Goal: Information Seeking & Learning: Learn about a topic

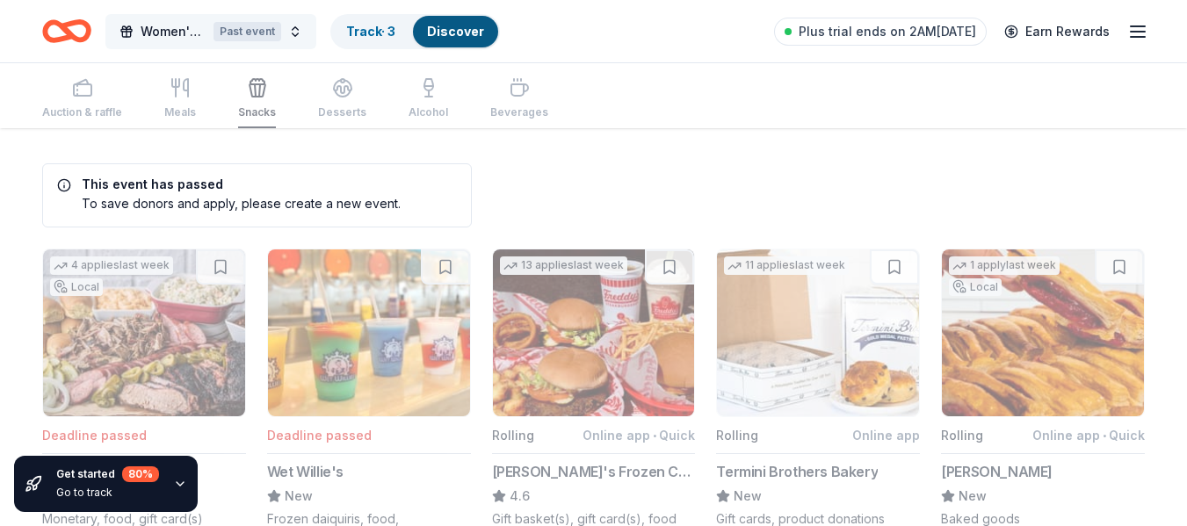
click at [198, 28] on span "Women's Free Self Defense Class" at bounding box center [174, 31] width 66 height 21
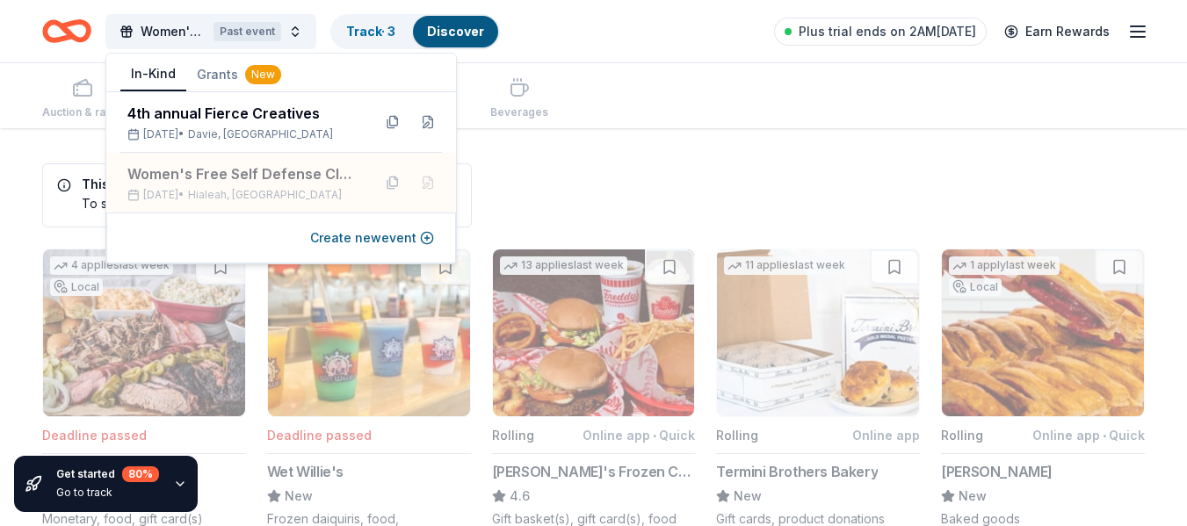
click at [225, 73] on button "Grants New" at bounding box center [238, 75] width 105 height 32
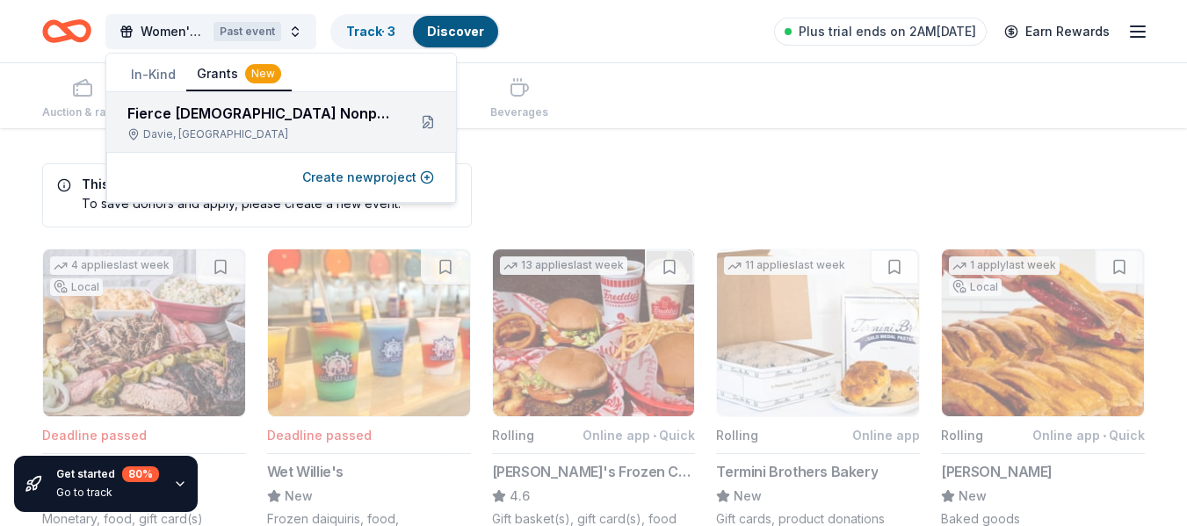
click at [257, 113] on div "Fierce [DEMOGRAPHIC_DATA] Nonprofit" at bounding box center [259, 113] width 265 height 21
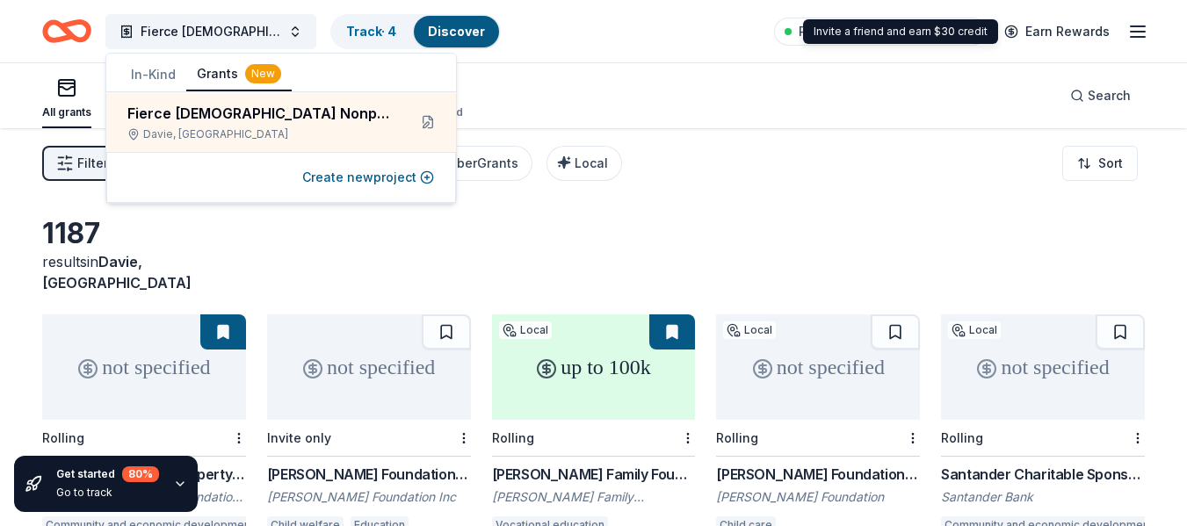
click at [685, 135] on div "Filter 1 Eligibility Projects & programming, General operations, Scholarship, E…" at bounding box center [593, 163] width 1187 height 70
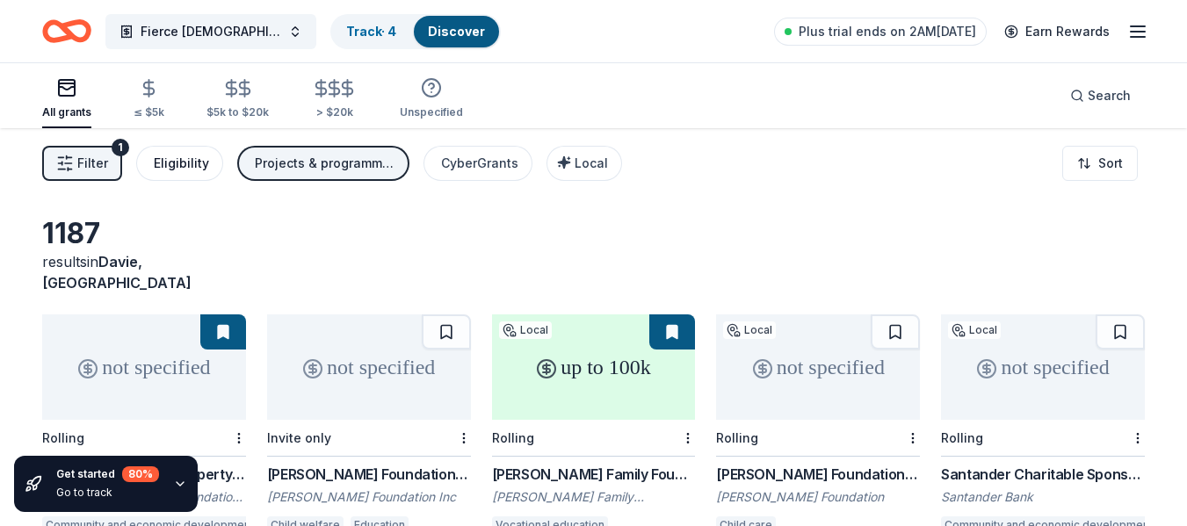
click at [187, 163] on div "Eligibility" at bounding box center [181, 163] width 55 height 21
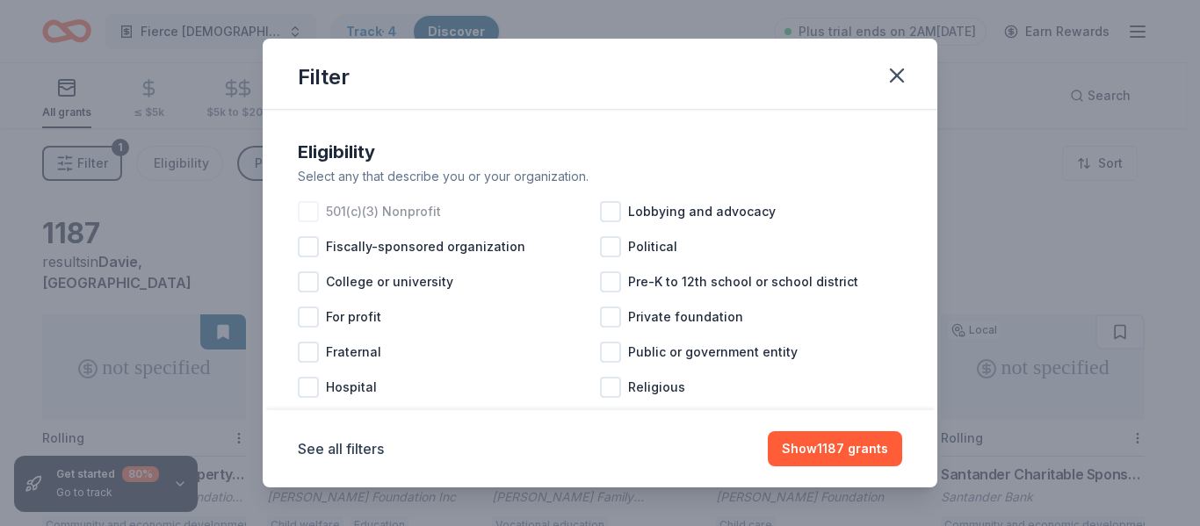
click at [308, 210] on div at bounding box center [308, 211] width 21 height 21
click at [308, 217] on icon at bounding box center [309, 212] width 18 height 18
click at [841, 434] on button "Show 1187 grants" at bounding box center [835, 448] width 134 height 35
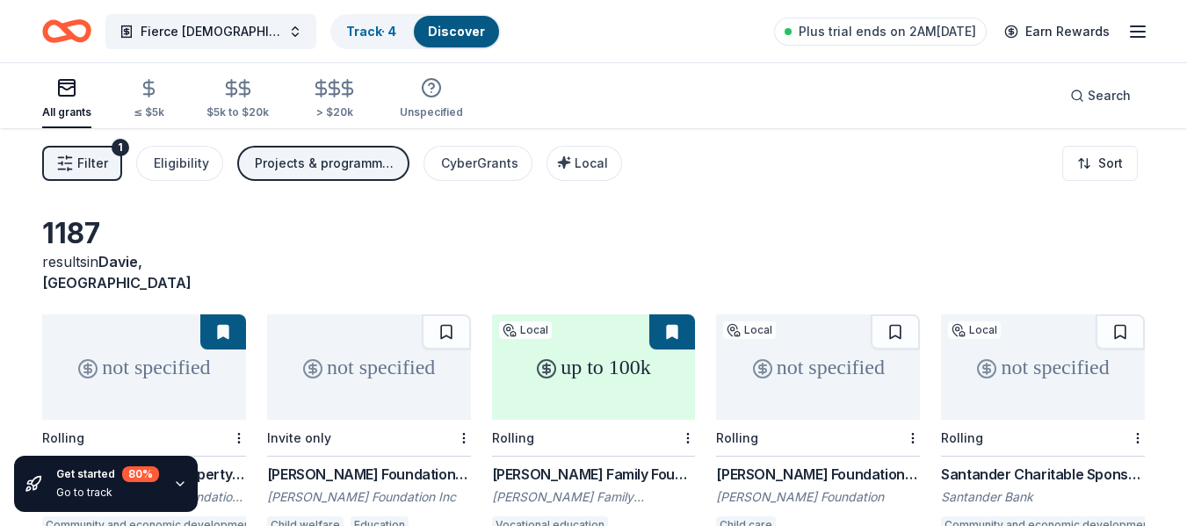
click at [327, 158] on div "Projects & programming, General operations, Scholarship, Education" at bounding box center [325, 163] width 141 height 21
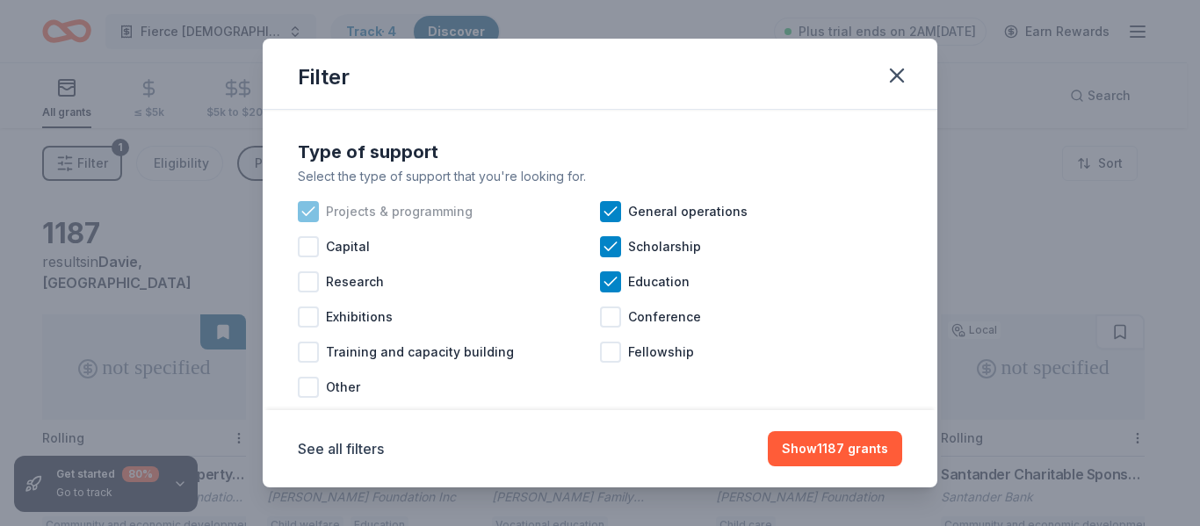
scroll to position [37, 0]
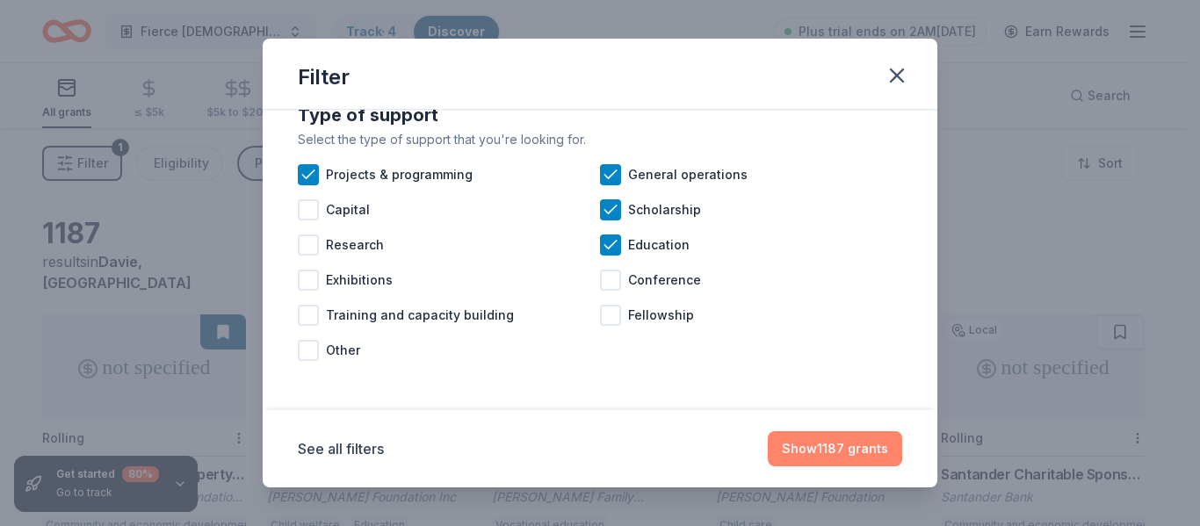
click at [837, 448] on button "Show 1187 grants" at bounding box center [835, 448] width 134 height 35
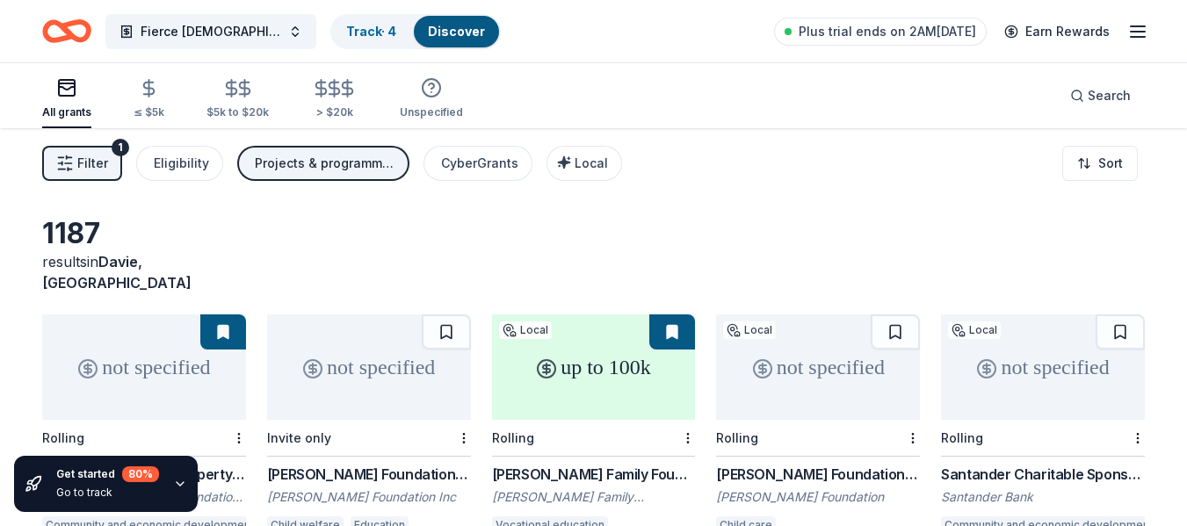
click at [70, 170] on line "button" at bounding box center [70, 170] width 4 height 0
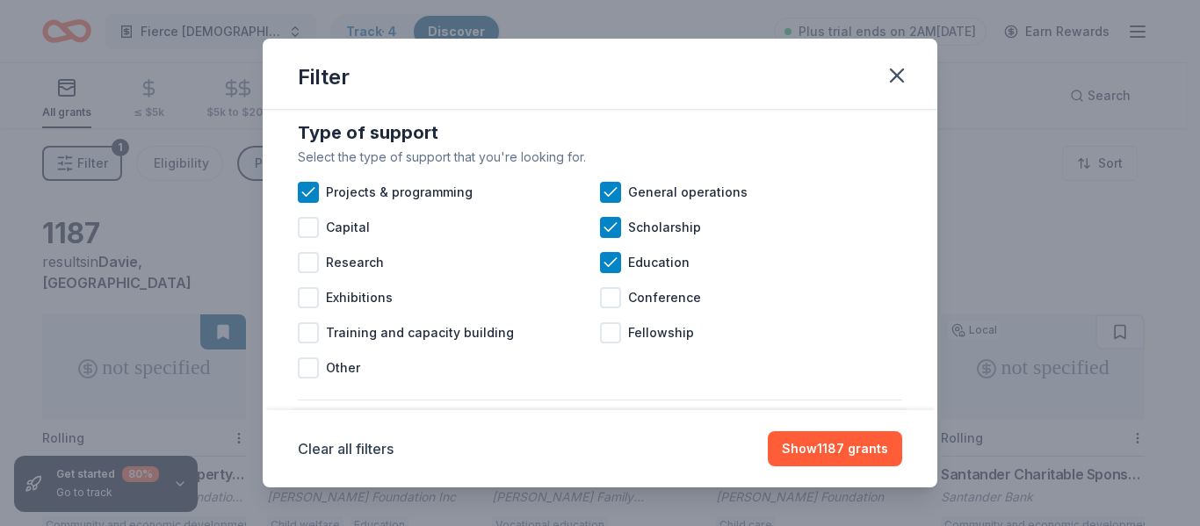
scroll to position [703, 0]
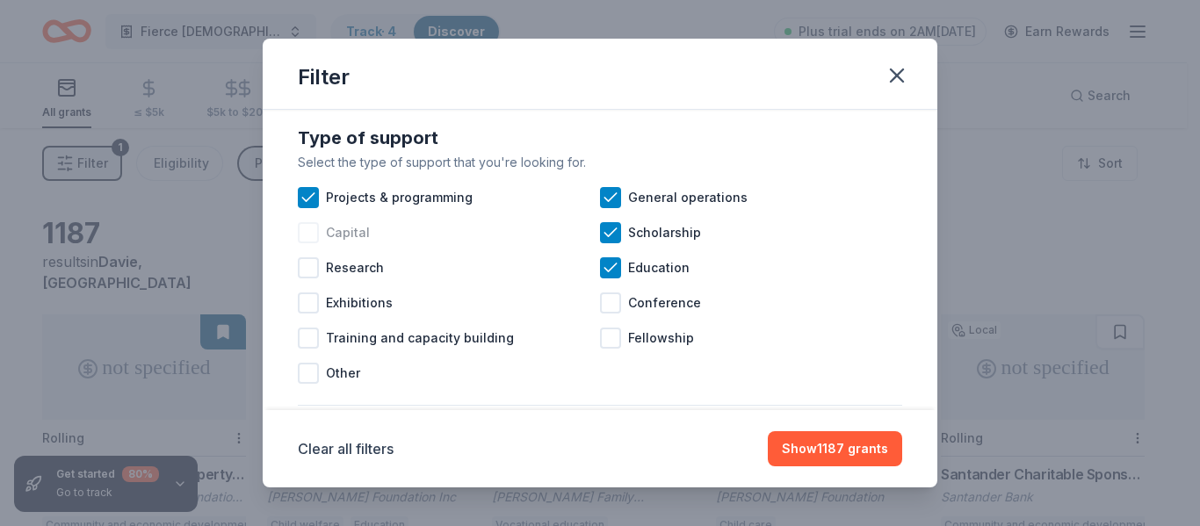
click at [311, 243] on div at bounding box center [308, 232] width 21 height 21
click at [312, 349] on div at bounding box center [308, 338] width 21 height 21
click at [605, 314] on div at bounding box center [610, 303] width 21 height 21
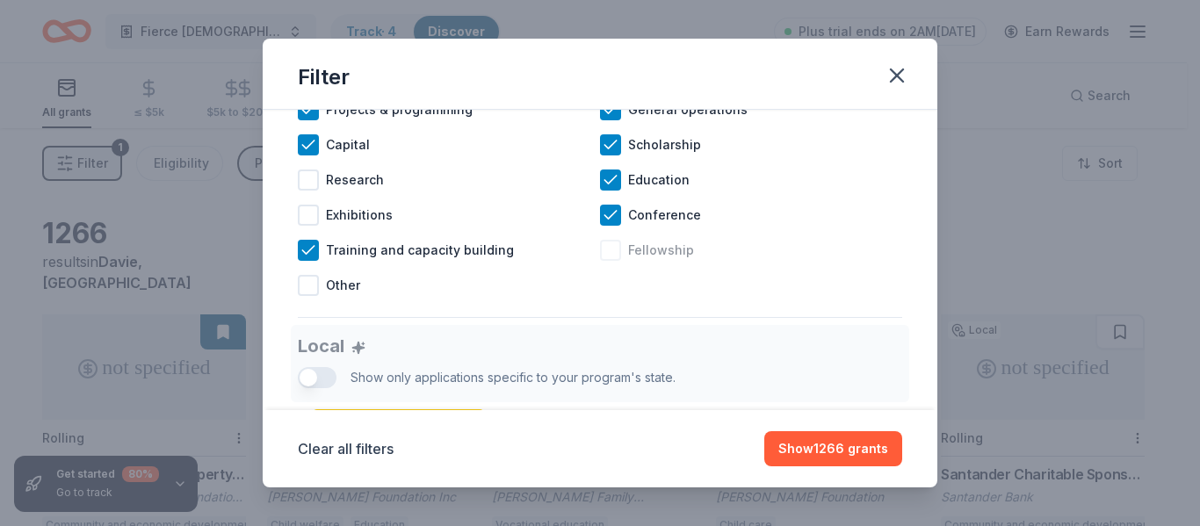
scroll to position [879, 0]
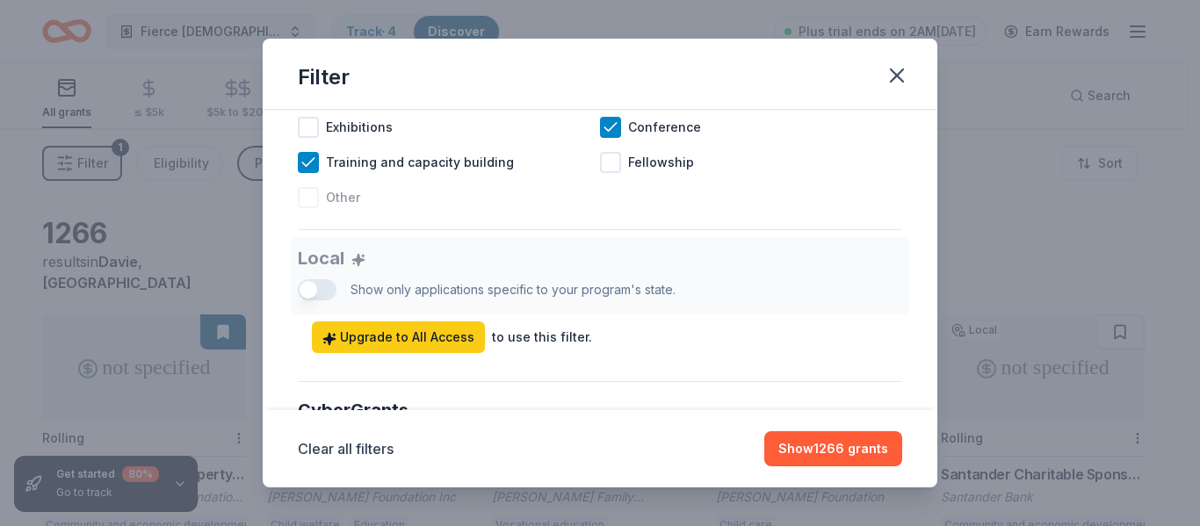
click at [305, 208] on div at bounding box center [308, 197] width 21 height 21
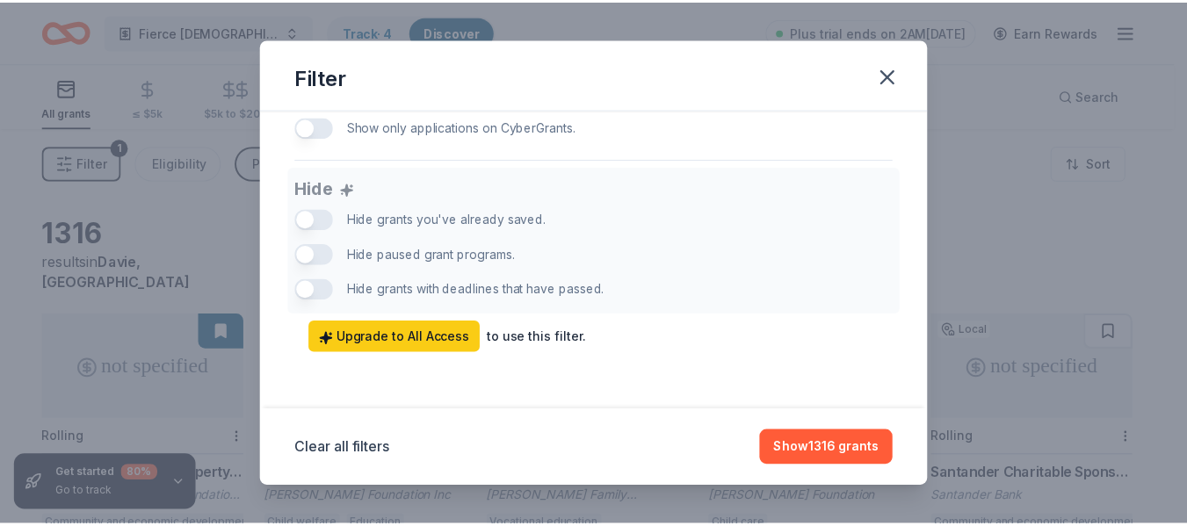
scroll to position [1211, 0]
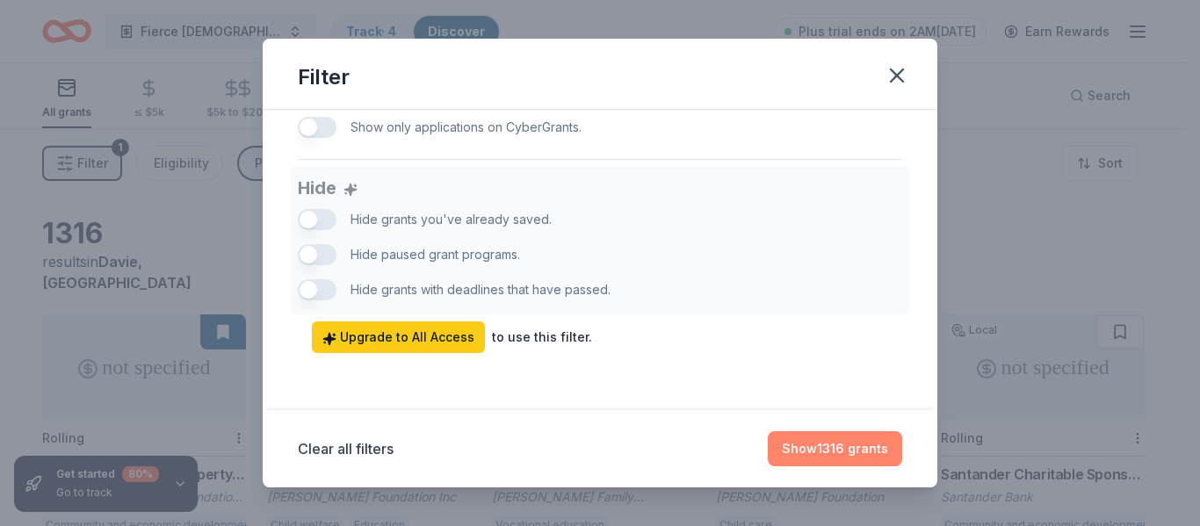
click at [823, 446] on button "Show 1316 grants" at bounding box center [835, 448] width 134 height 35
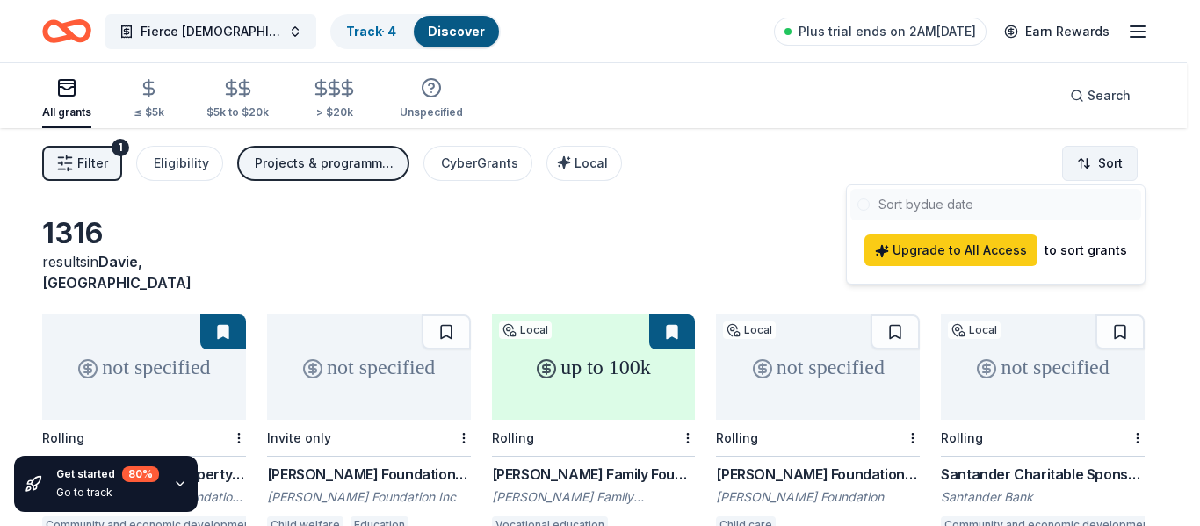
click at [1084, 159] on html "Fierce Females Nonprofit Track · 4 Discover Plus trial ends on 2AM, 8/12 Earn R…" at bounding box center [600, 263] width 1200 height 526
click at [826, 141] on html "Fierce Females Nonprofit Track · 4 Discover Plus trial ends on 2AM, 8/12 Earn R…" at bounding box center [600, 263] width 1200 height 526
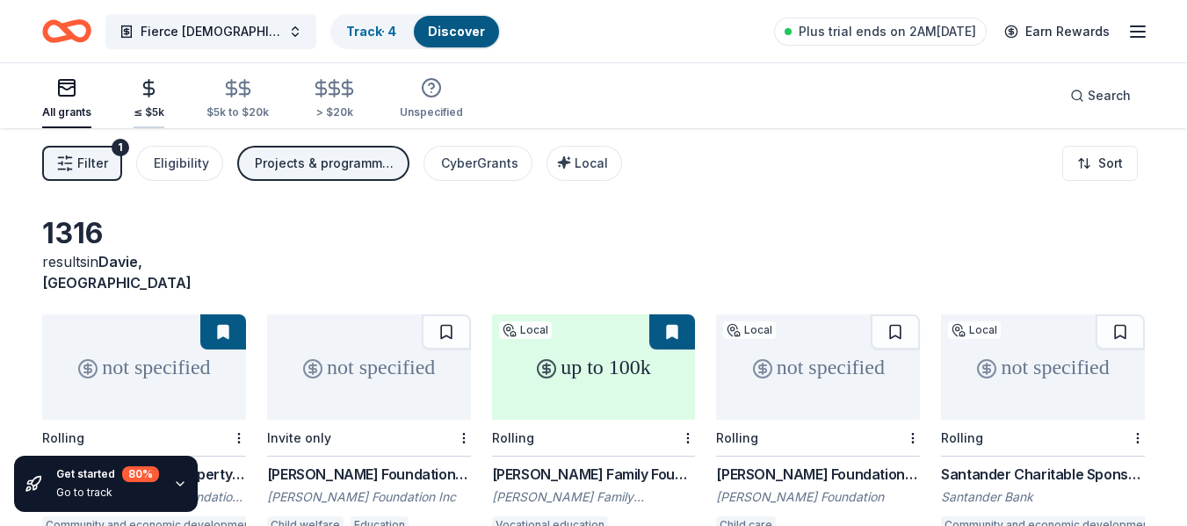
click at [157, 96] on div "button" at bounding box center [149, 88] width 31 height 20
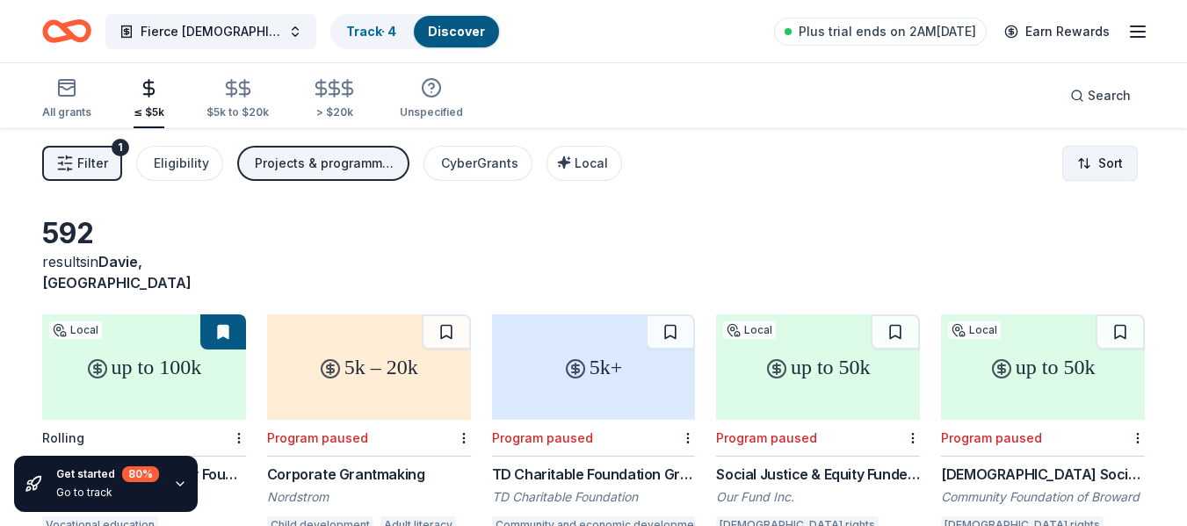
click at [1091, 163] on html "Fierce Females Nonprofit Track · 4 Discover Plus trial ends on 2AM, 8/12 Earn R…" at bounding box center [593, 263] width 1187 height 526
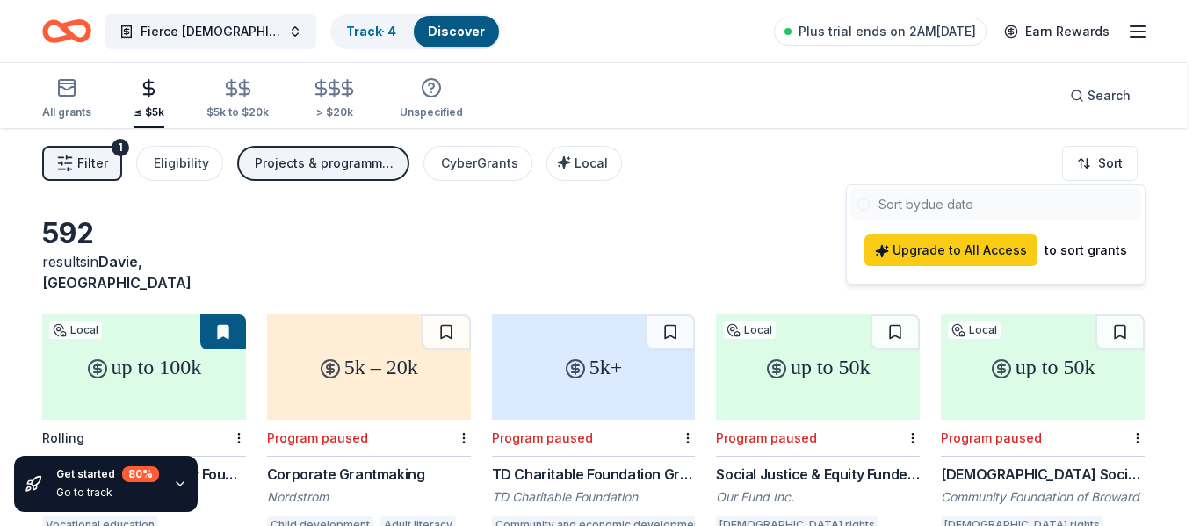
click at [1007, 197] on div at bounding box center [996, 205] width 291 height 32
click at [751, 231] on html "Fierce Females Nonprofit Track · 4 Discover Plus trial ends on 2AM, 8/12 Earn R…" at bounding box center [600, 263] width 1200 height 526
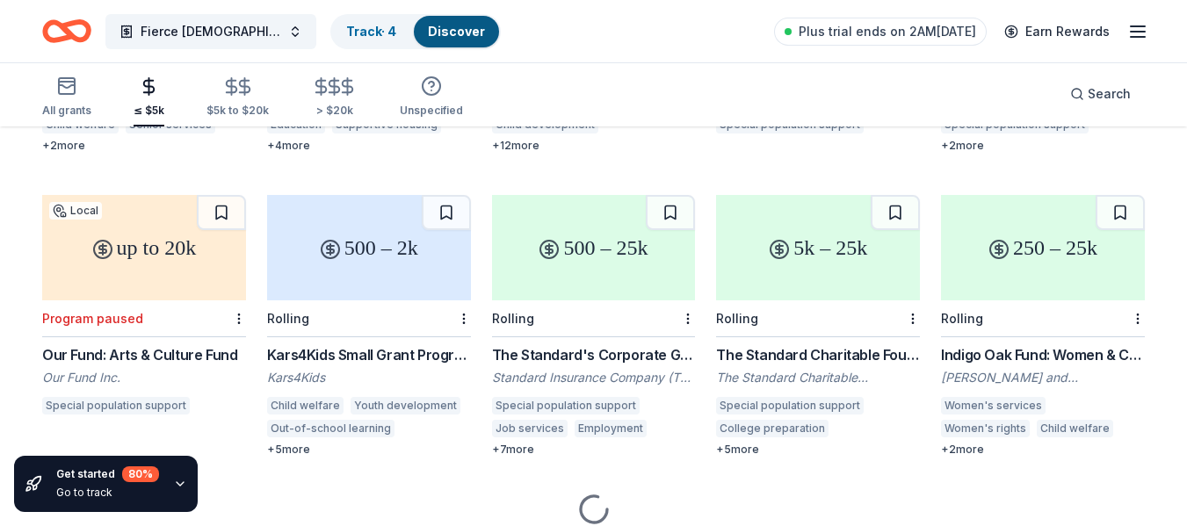
scroll to position [439, 0]
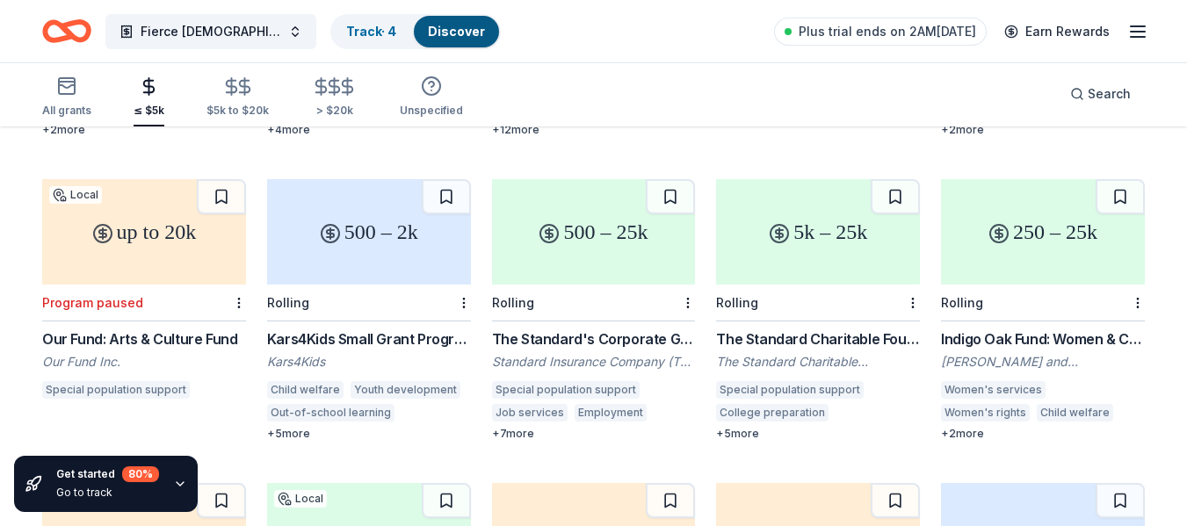
click at [750, 427] on div "+ 5 more" at bounding box center [818, 434] width 204 height 14
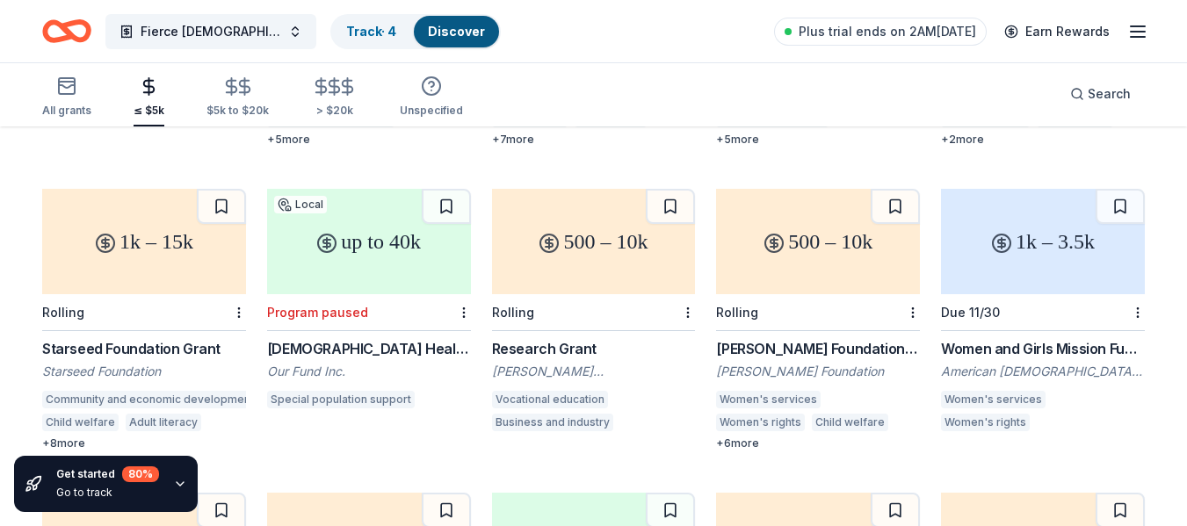
scroll to position [703, 0]
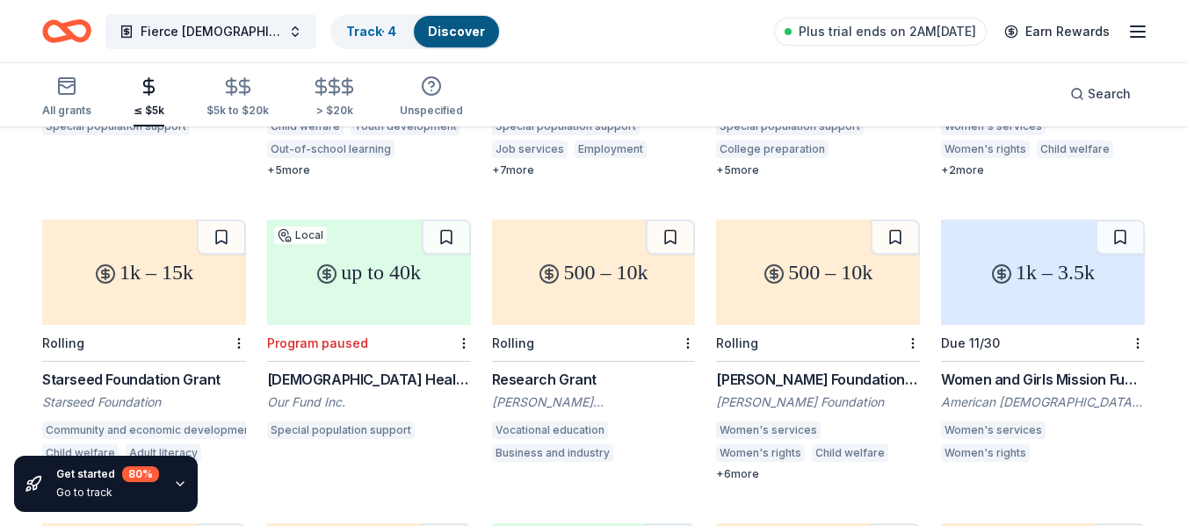
click at [1059, 272] on div "1k – 3.5k" at bounding box center [1043, 272] width 204 height 105
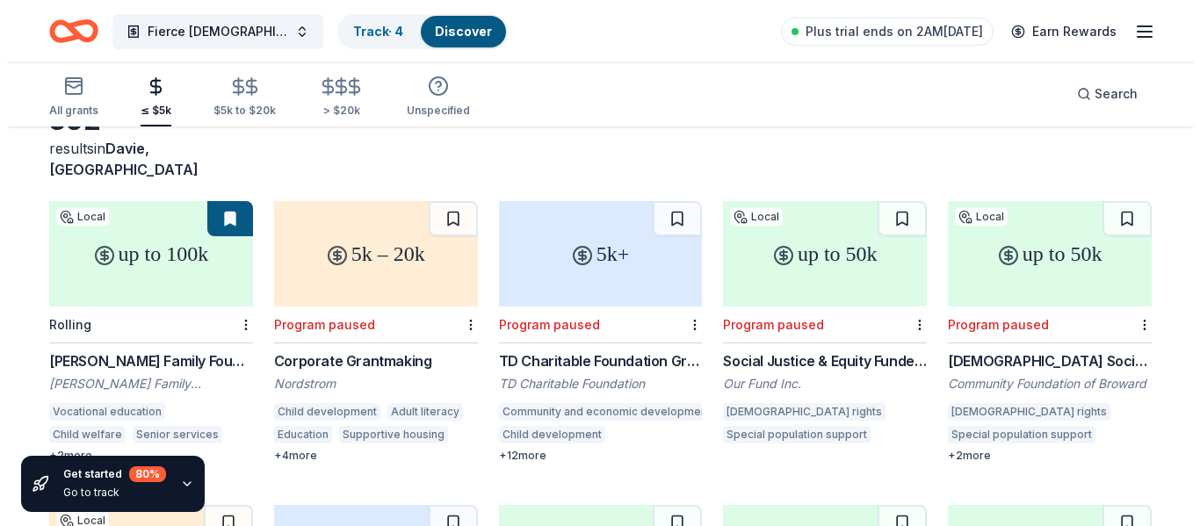
scroll to position [0, 0]
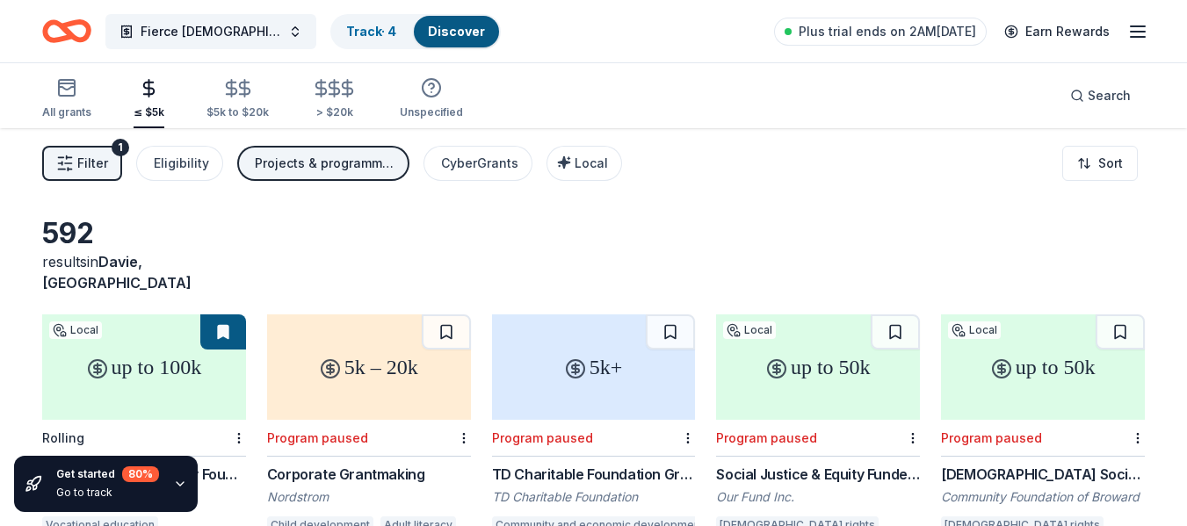
click at [90, 159] on span "Filter" at bounding box center [92, 163] width 31 height 21
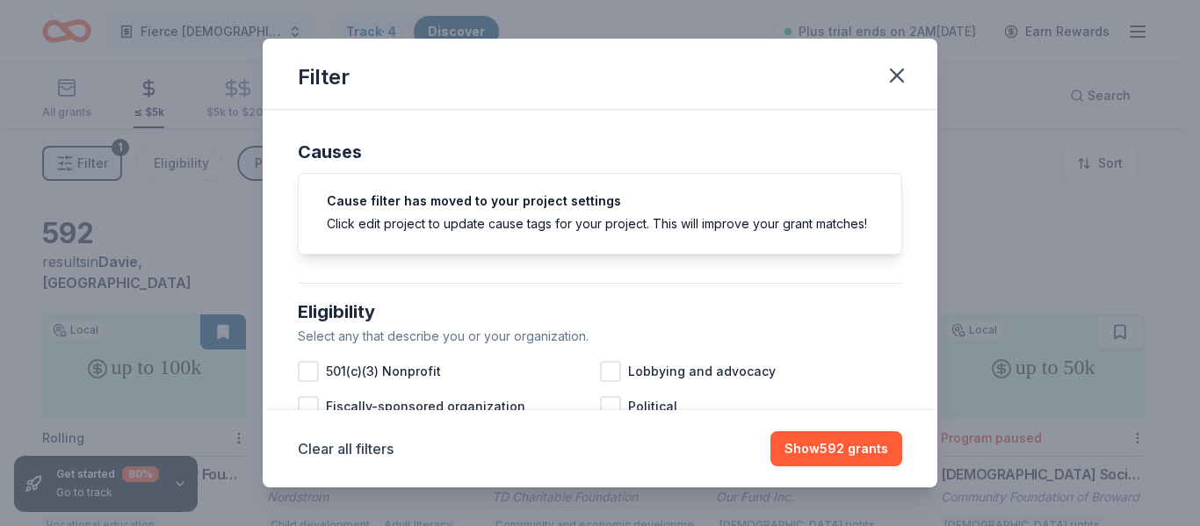
scroll to position [88, 0]
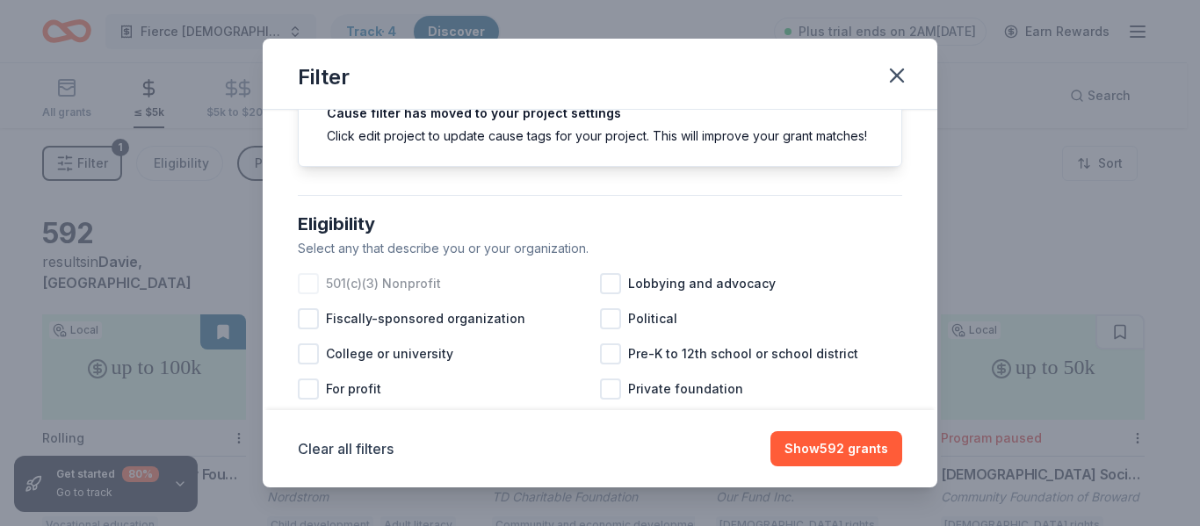
click at [412, 294] on span "501(c)(3) Nonprofit" at bounding box center [383, 283] width 115 height 21
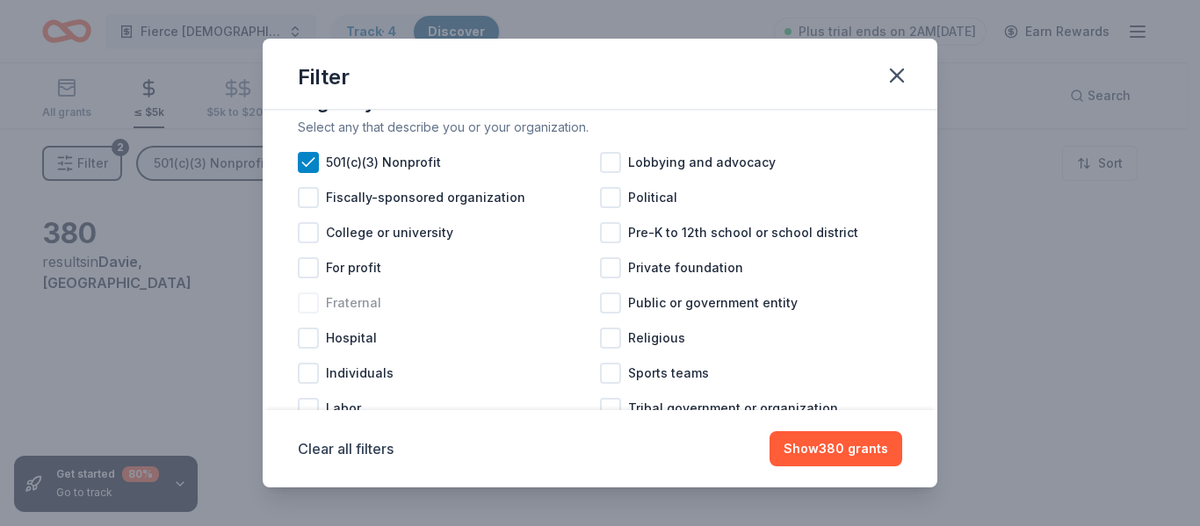
scroll to position [264, 0]
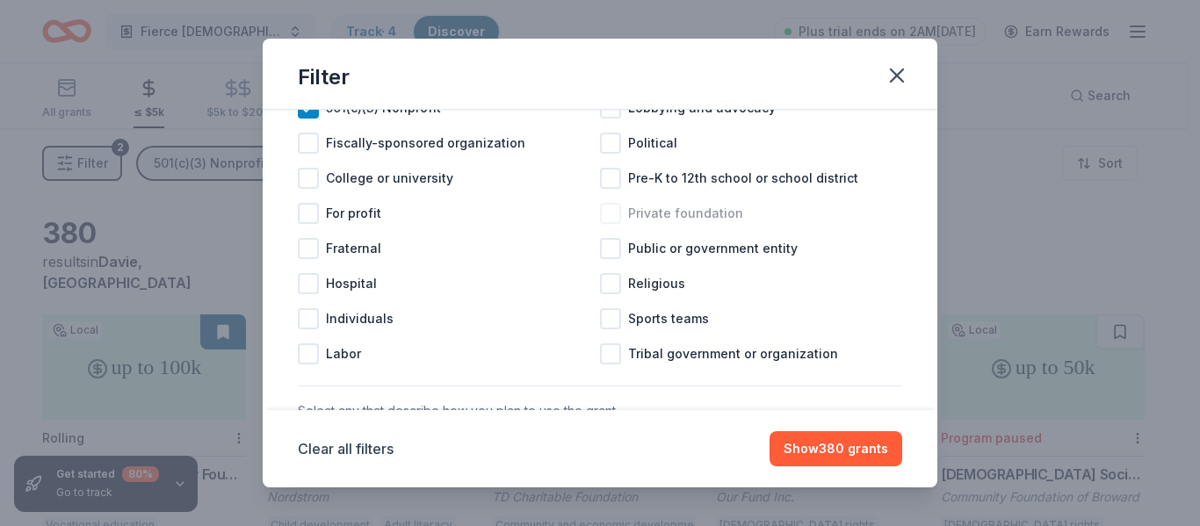
click at [604, 224] on div at bounding box center [610, 213] width 21 height 21
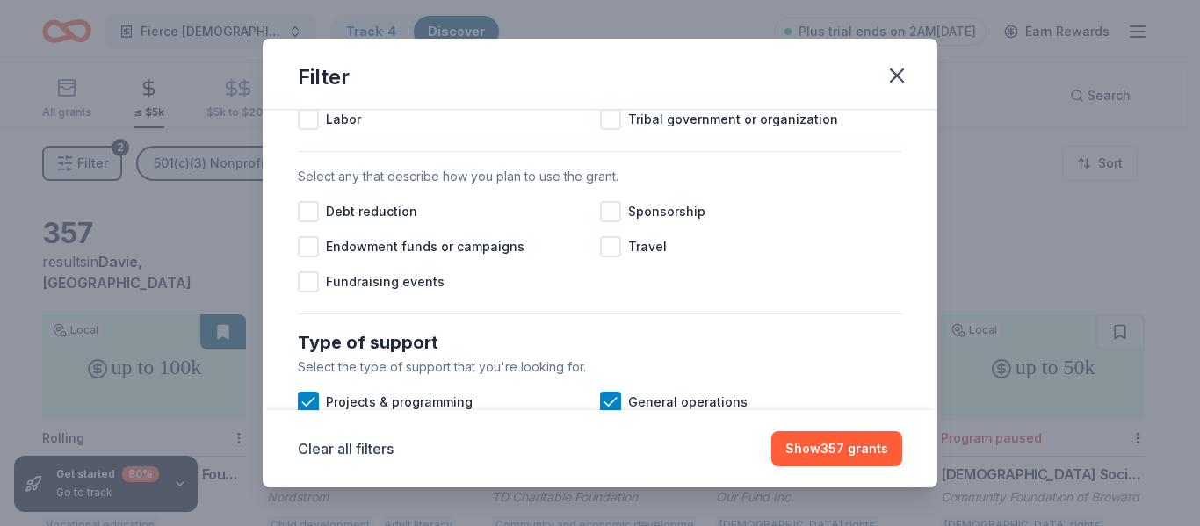
scroll to position [527, 0]
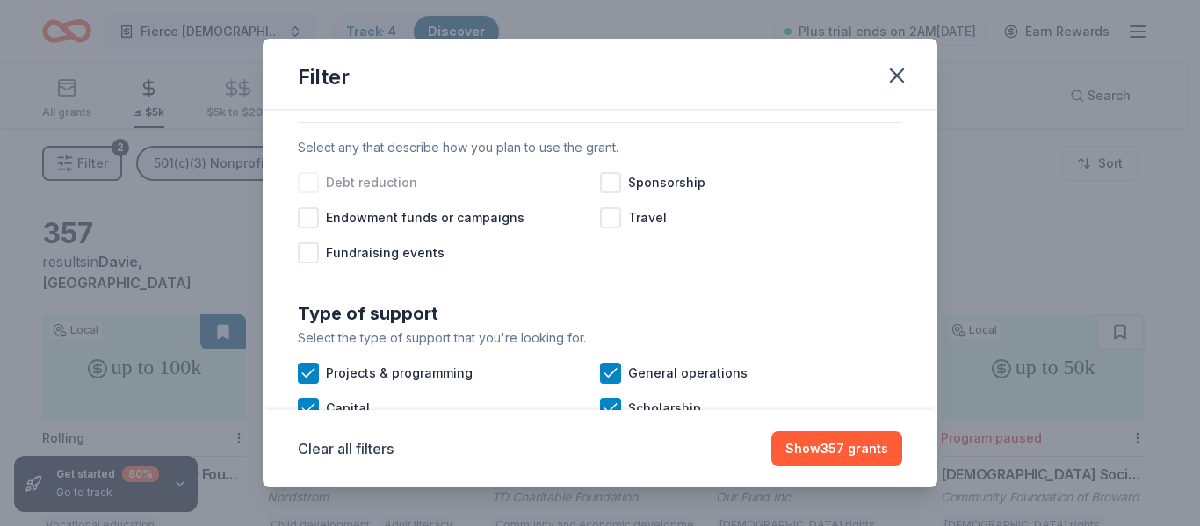
click at [312, 193] on div at bounding box center [308, 182] width 21 height 21
click at [305, 264] on div at bounding box center [308, 253] width 21 height 21
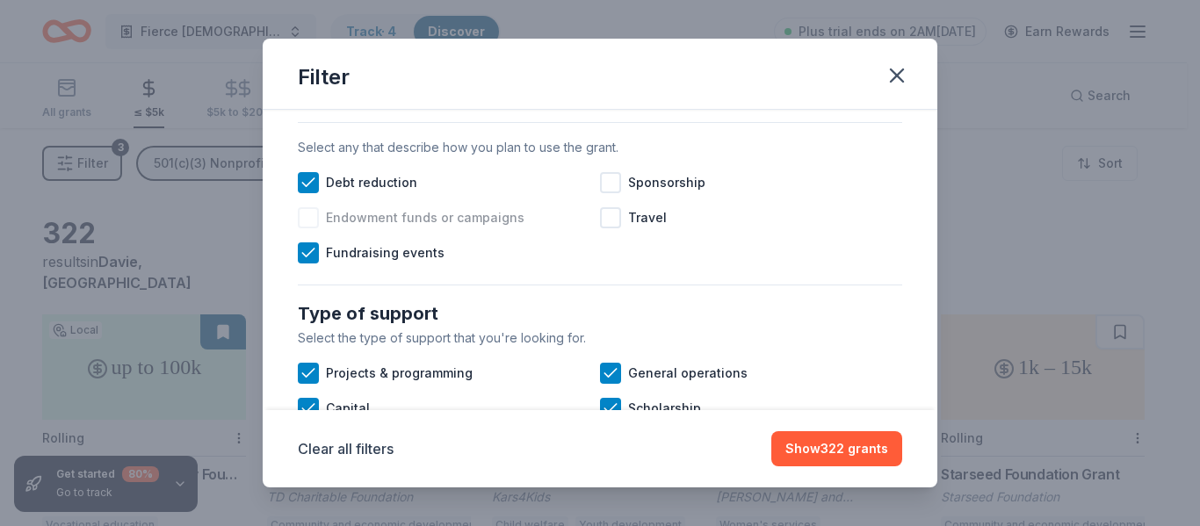
click at [304, 228] on div at bounding box center [308, 217] width 21 height 21
click at [605, 193] on div at bounding box center [610, 182] width 21 height 21
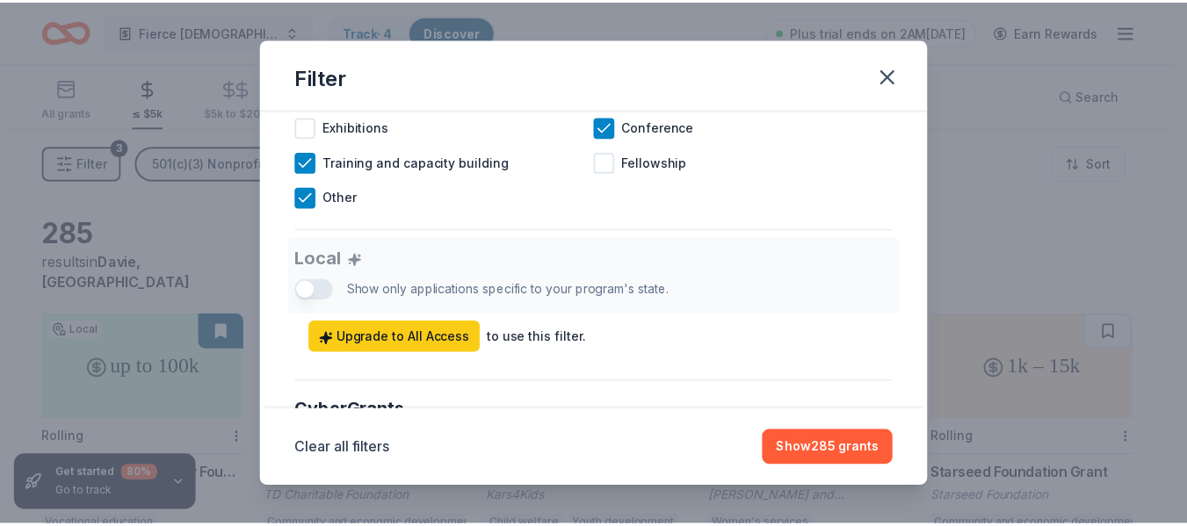
scroll to position [967, 0]
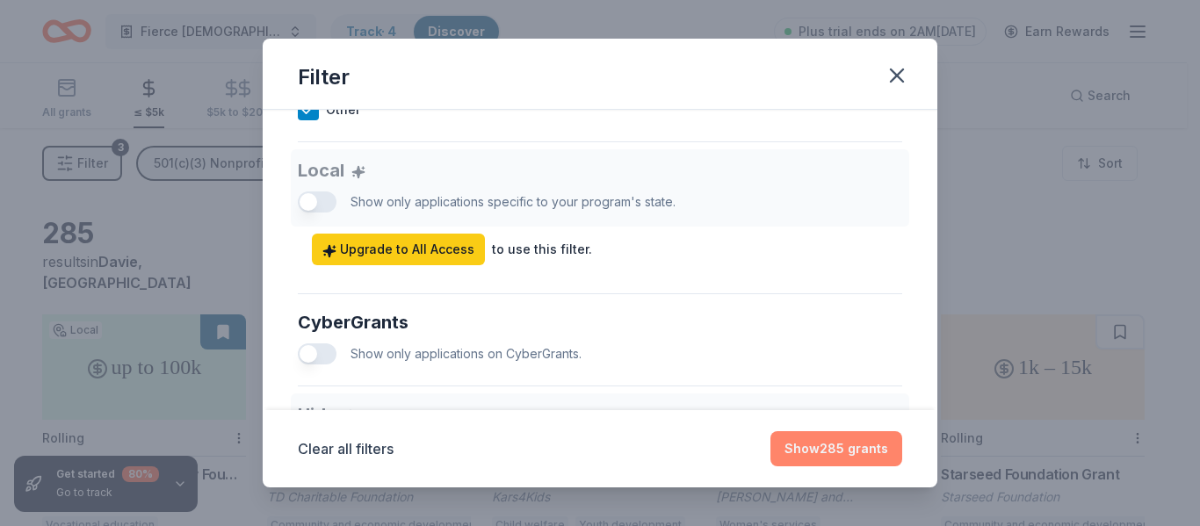
click at [838, 451] on button "Show 285 grants" at bounding box center [837, 448] width 132 height 35
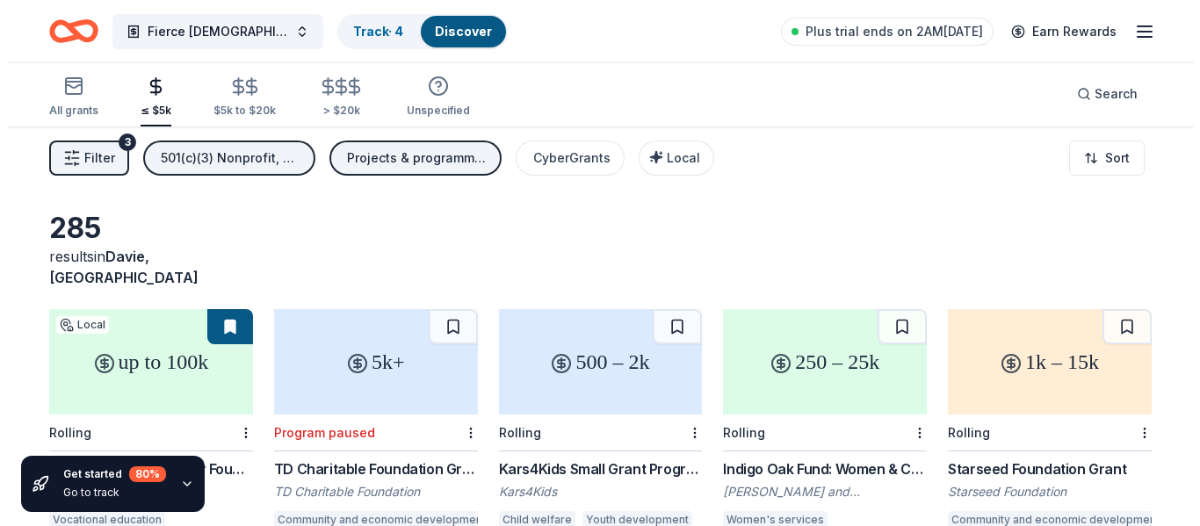
scroll to position [0, 0]
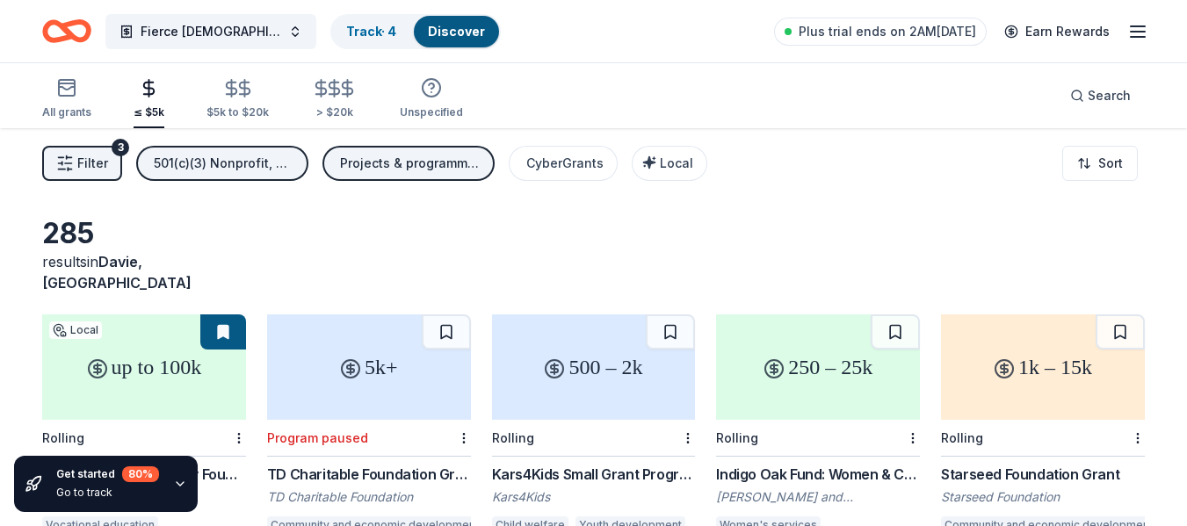
click at [417, 162] on div "Projects & programming, General operations, Scholarship, Education, Capital, Tr…" at bounding box center [410, 163] width 141 height 21
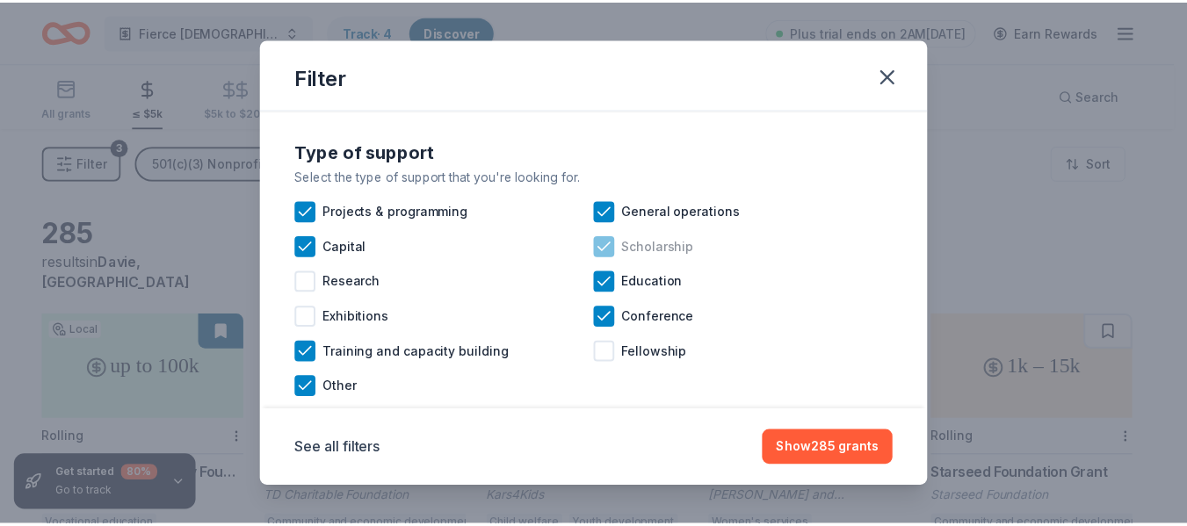
scroll to position [37, 0]
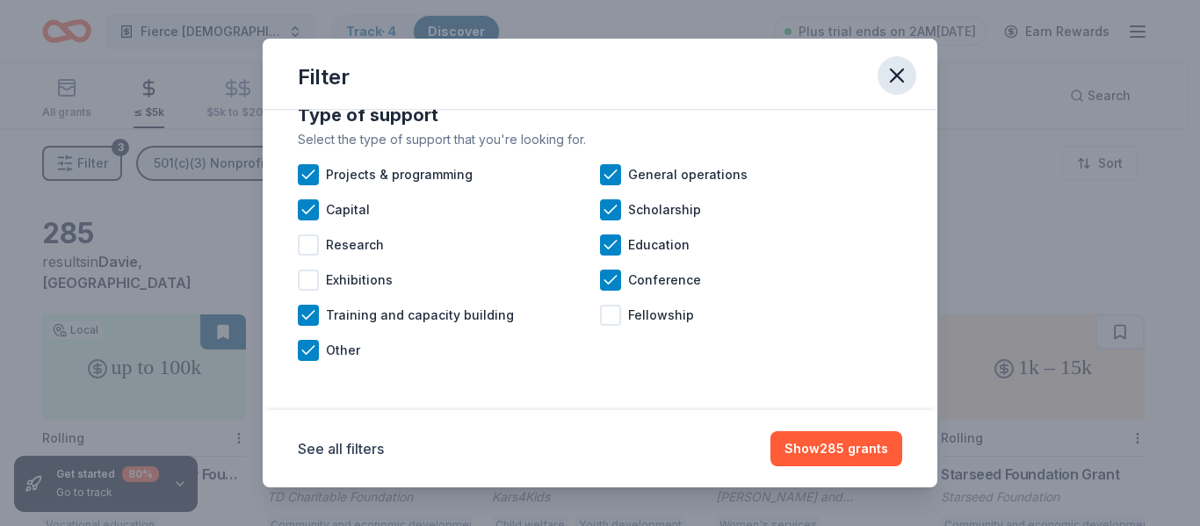
click at [901, 67] on icon "button" at bounding box center [897, 75] width 25 height 25
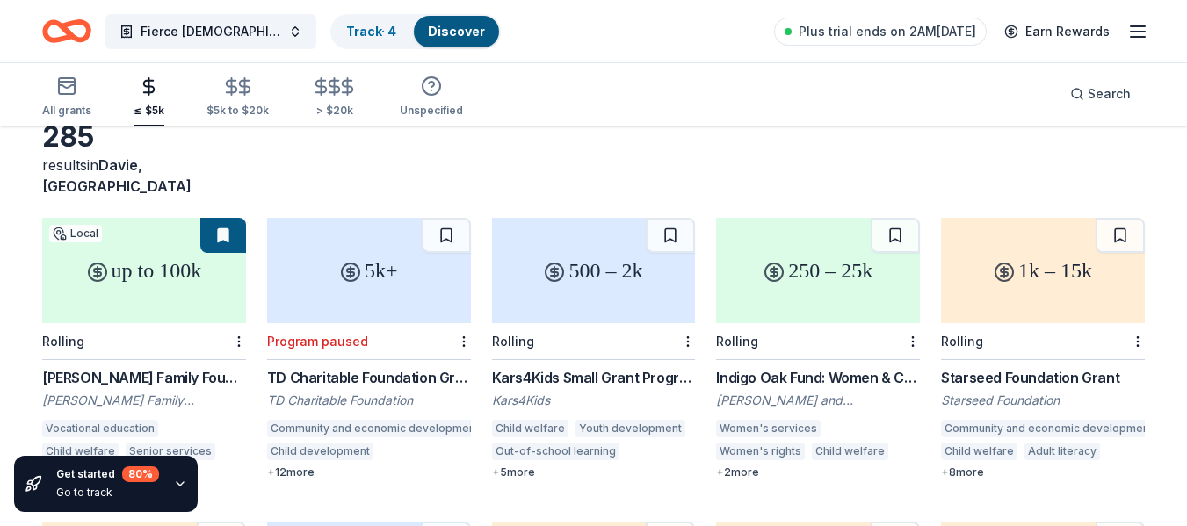
scroll to position [88, 0]
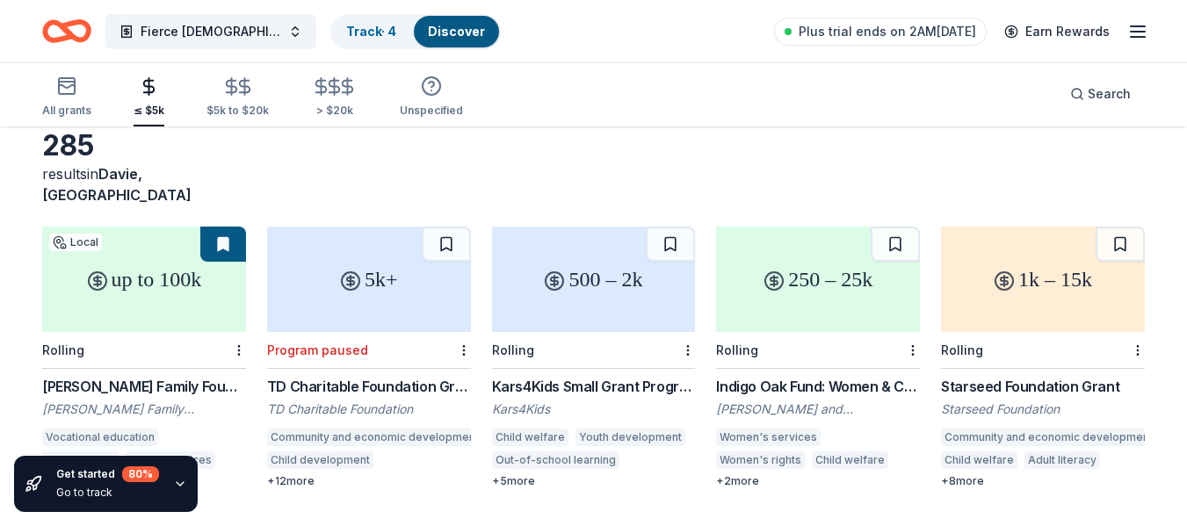
click at [1020, 257] on div "1k – 15k" at bounding box center [1043, 279] width 204 height 105
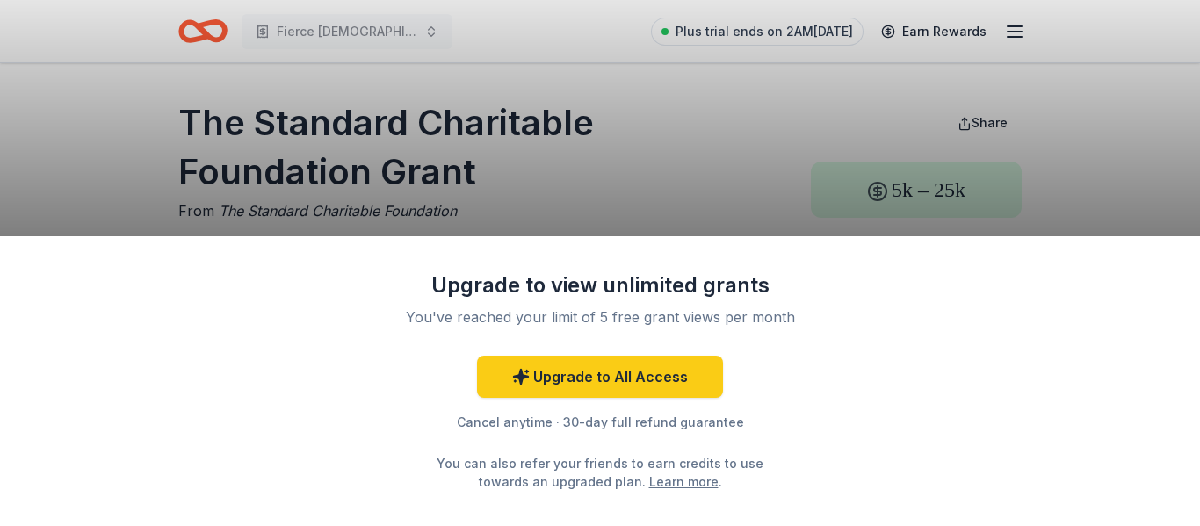
click at [676, 104] on div "Upgrade to view unlimited grants You've reached your limit of 5 free grant view…" at bounding box center [600, 263] width 1200 height 526
click at [663, 145] on div "Upgrade to view unlimited grants You've reached your limit of 5 free grant view…" at bounding box center [600, 263] width 1200 height 526
click at [647, 168] on div "Upgrade to view unlimited grants You've reached your limit of 5 free grant view…" at bounding box center [600, 263] width 1200 height 526
click at [752, 150] on div "Upgrade to view unlimited grants You've reached your limit of 5 free grant view…" at bounding box center [600, 263] width 1200 height 526
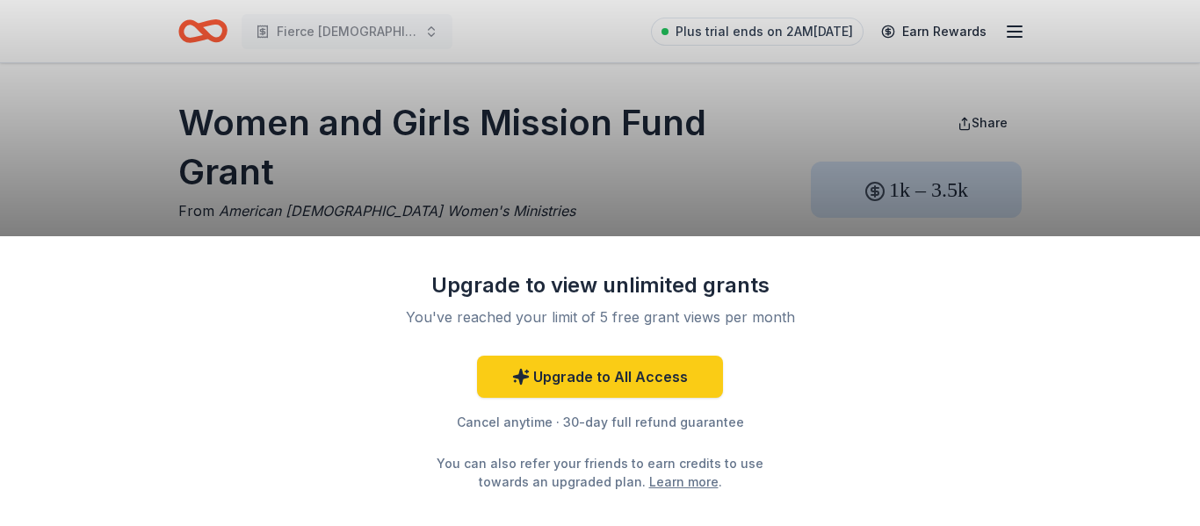
click at [711, 186] on div "Upgrade to view unlimited grants You've reached your limit of 5 free grant view…" at bounding box center [600, 263] width 1200 height 526
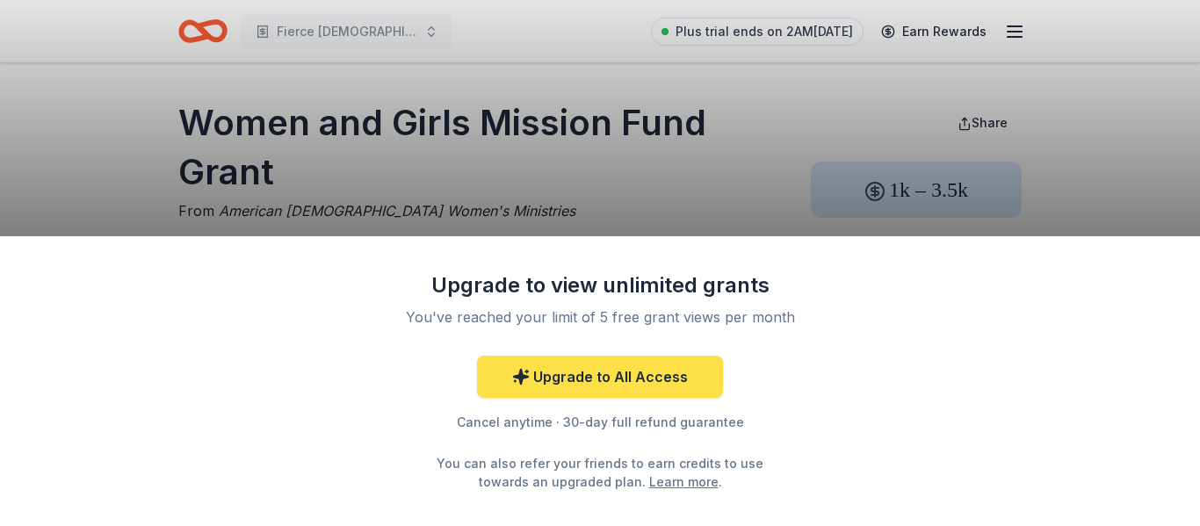
click at [591, 378] on link "Upgrade to All Access" at bounding box center [600, 377] width 246 height 42
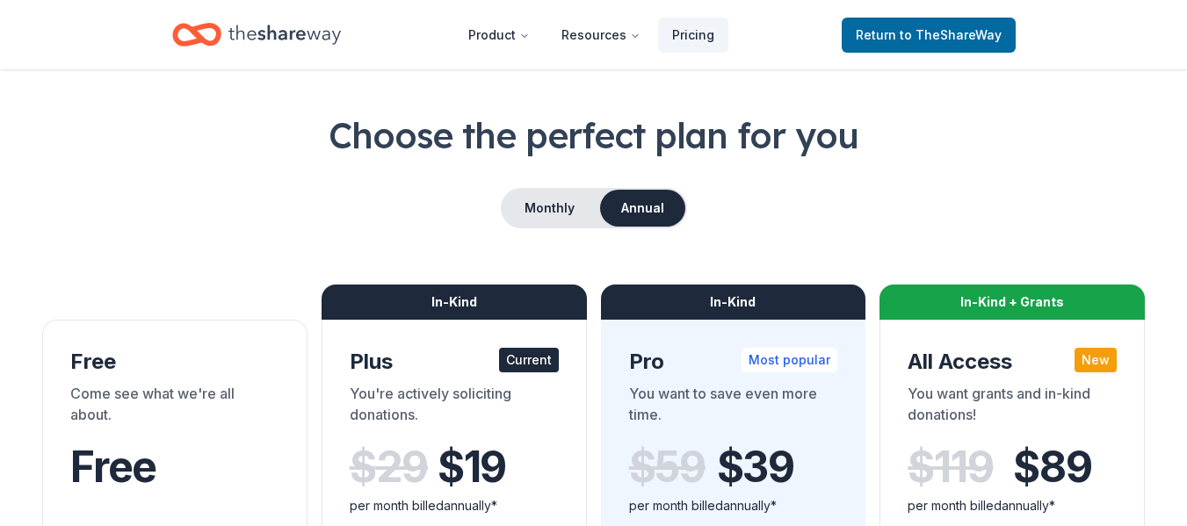
scroll to position [88, 0]
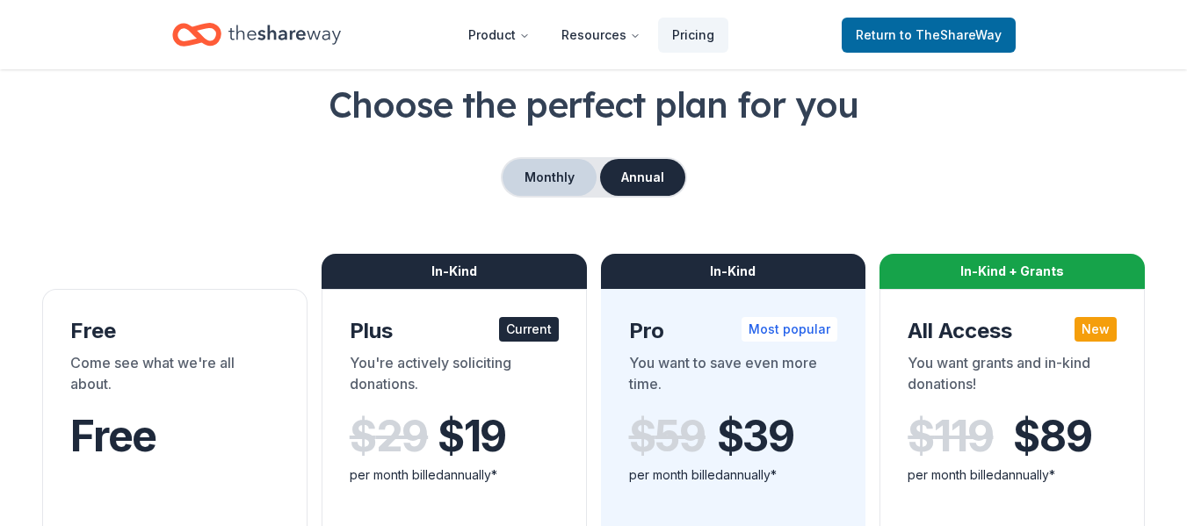
click at [551, 187] on button "Monthly" at bounding box center [550, 177] width 94 height 37
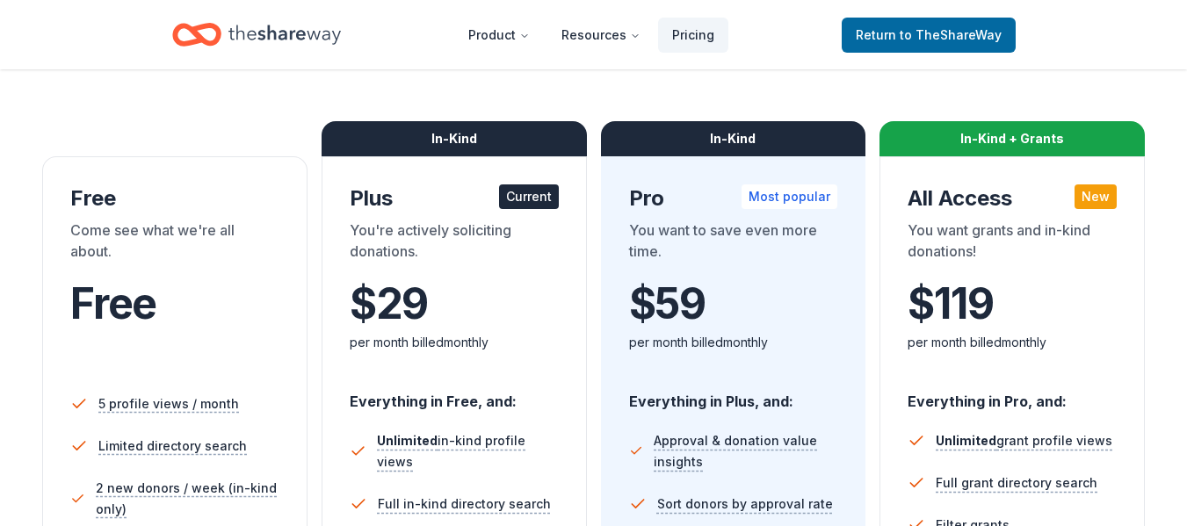
scroll to position [264, 0]
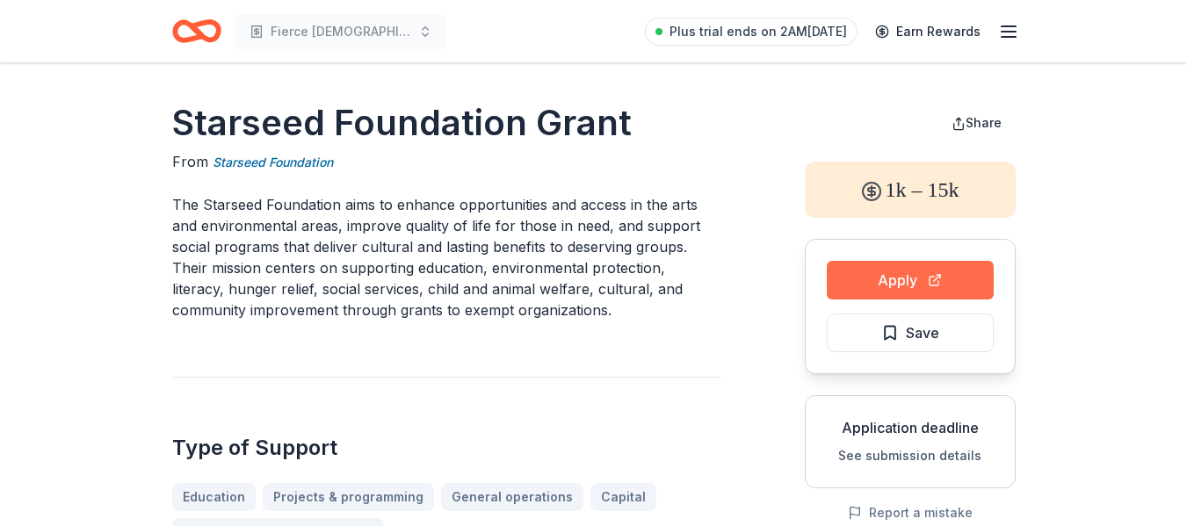
click at [915, 272] on button "Apply" at bounding box center [910, 280] width 167 height 39
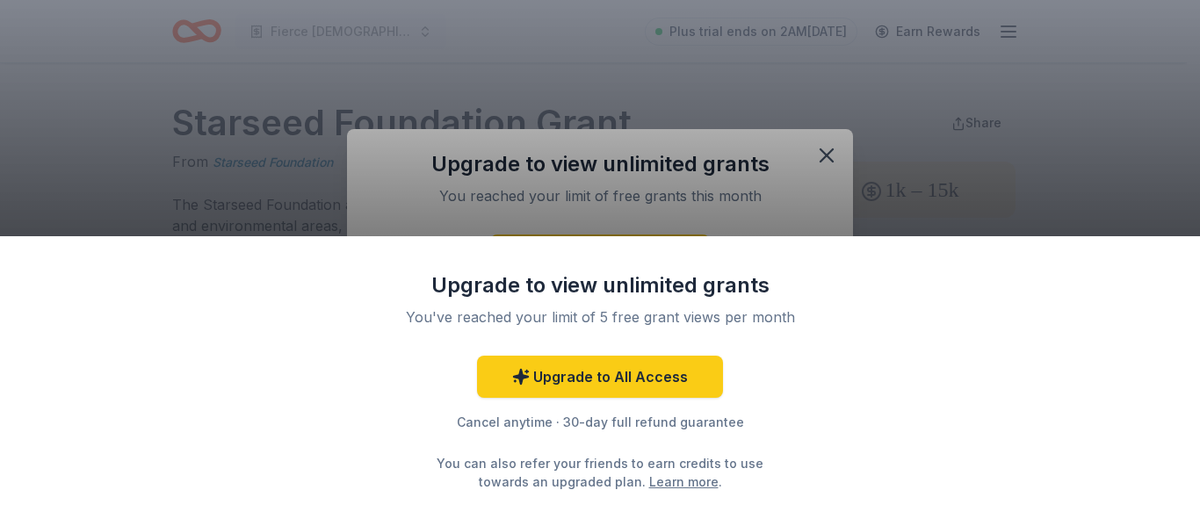
click at [824, 157] on div "Upgrade to view unlimited grants You've reached your limit of 5 free grant view…" at bounding box center [600, 263] width 1200 height 526
click at [820, 208] on div "Upgrade to view unlimited grants You've reached your limit of 5 free grant view…" at bounding box center [600, 263] width 1200 height 526
click at [836, 163] on div "Upgrade to view unlimited grants You've reached your limit of 5 free grant view…" at bounding box center [600, 263] width 1200 height 526
